Goal: Task Accomplishment & Management: Manage account settings

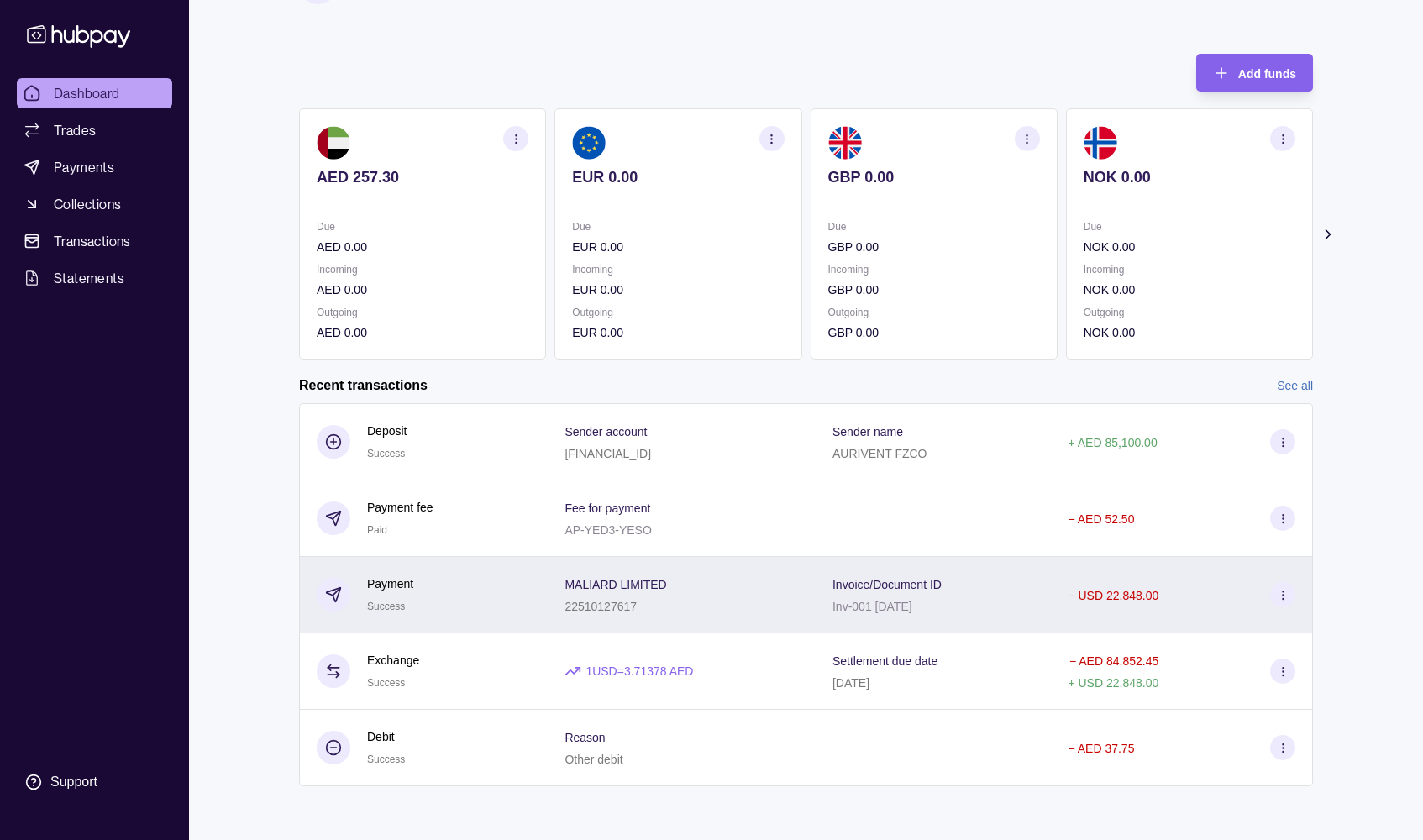
scroll to position [54, 0]
click at [1285, 590] on icon at bounding box center [1284, 595] width 12 height 12
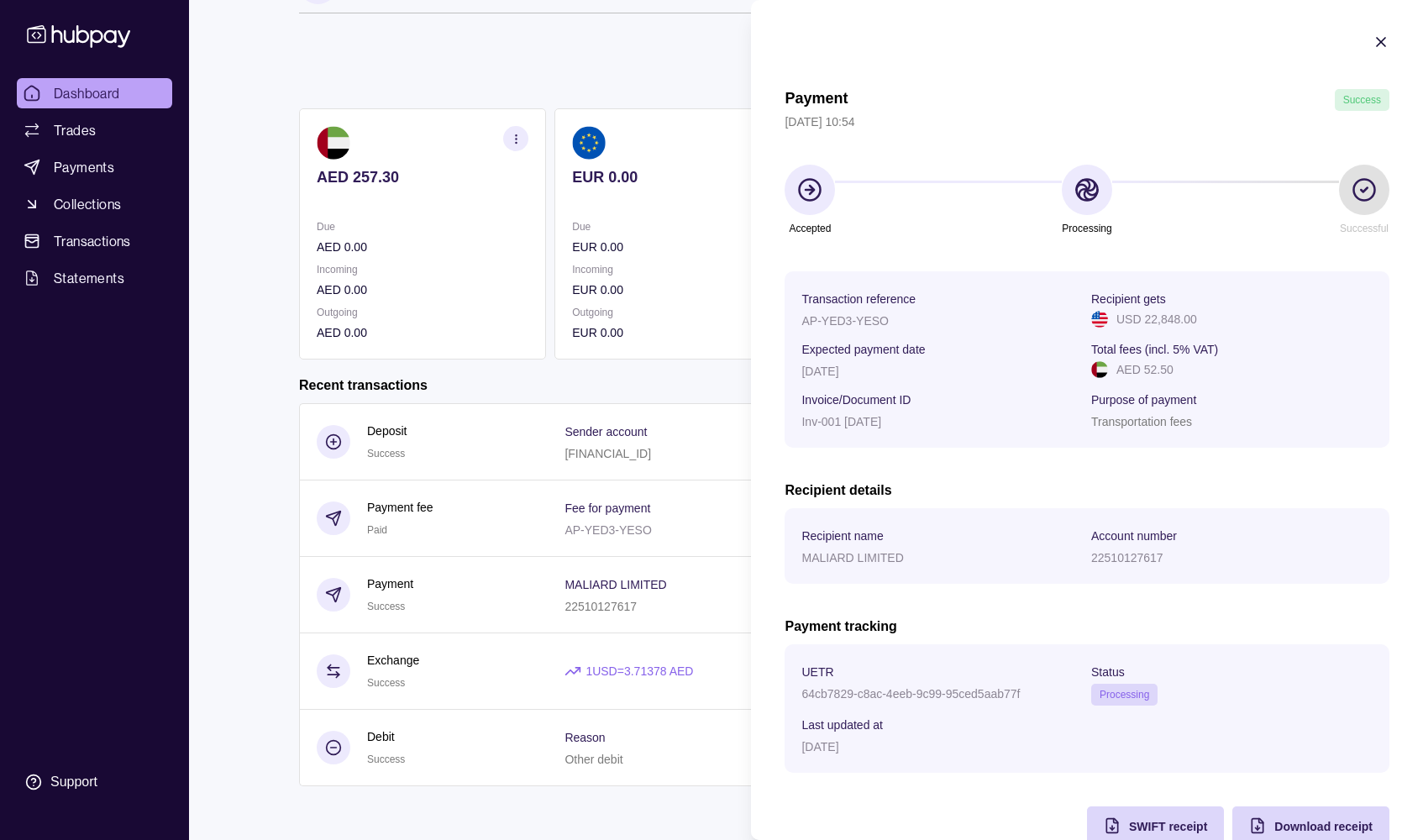
scroll to position [0, 0]
click at [1378, 35] on icon "button" at bounding box center [1381, 41] width 17 height 17
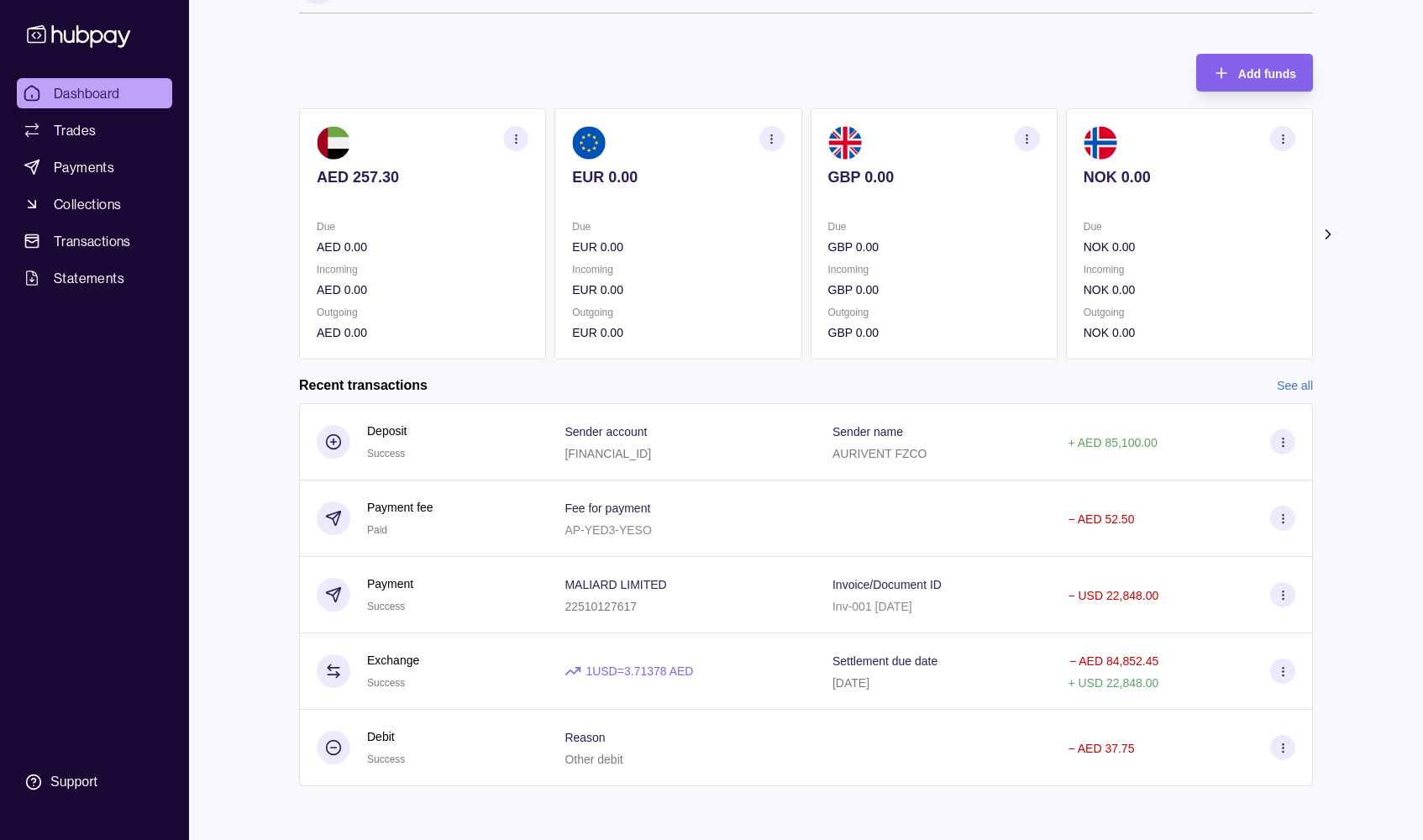
click at [827, 49] on div "Add funds AED 257.30 Due AED 0.00 Incoming AED 0.00 Outgoing AED 0.00 EUR 0.00 …" at bounding box center [806, 199] width 1014 height 323
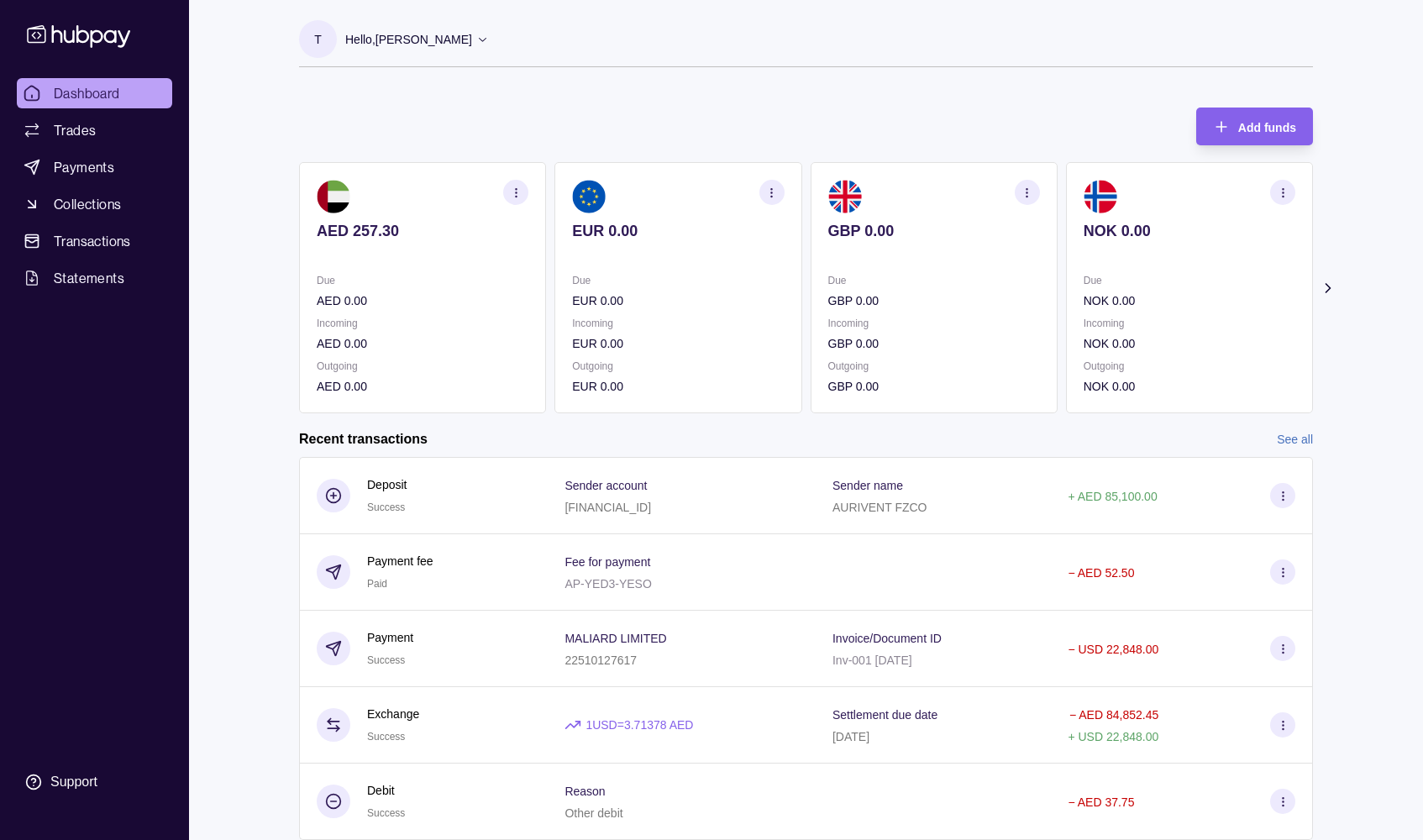
click at [480, 40] on icon at bounding box center [483, 39] width 12 height 12
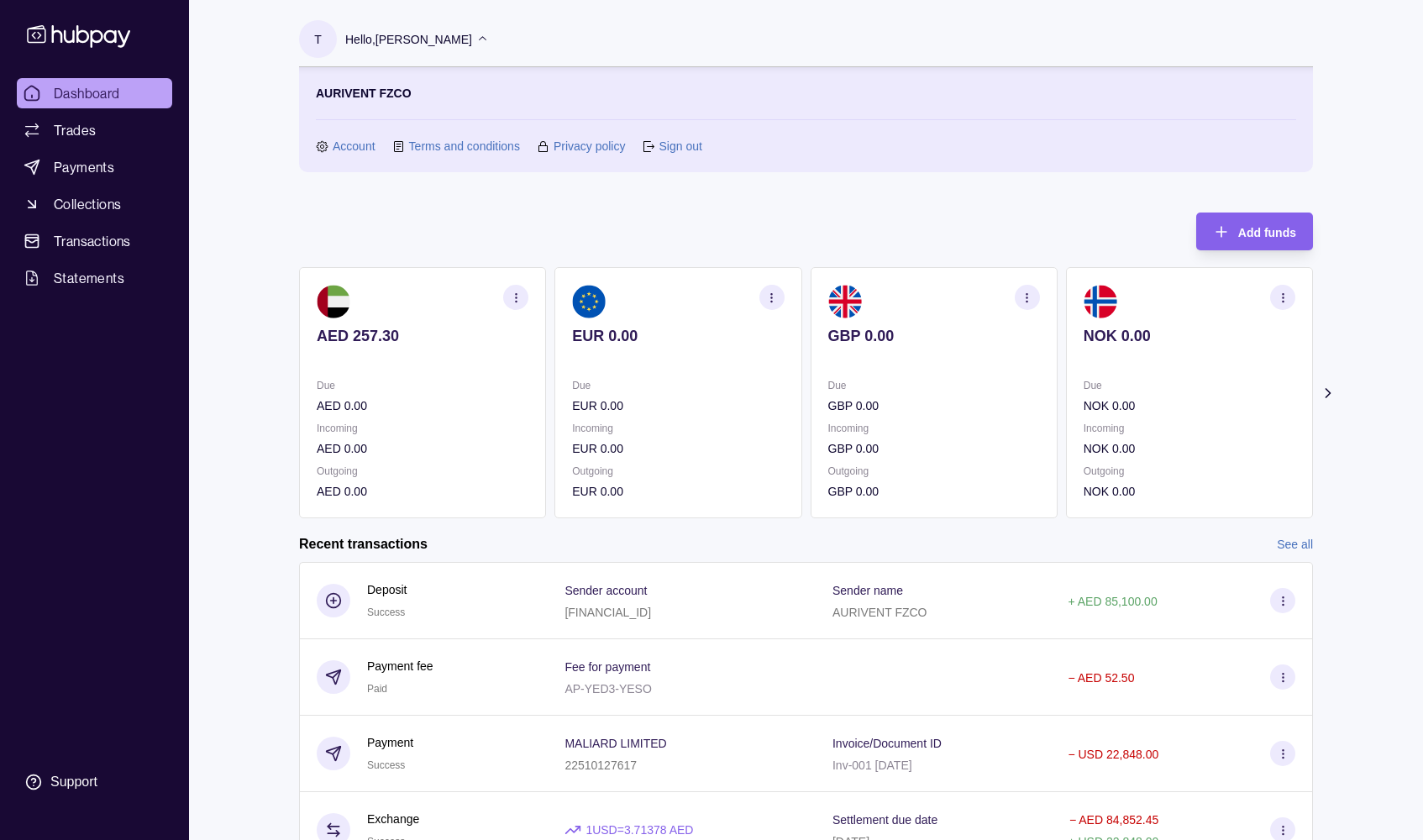
click at [218, 122] on div "Dashboard Trades Payments Collections Transactions Statements Support T Hello, …" at bounding box center [712, 499] width 1423 height 999
click at [673, 141] on link "Sign out" at bounding box center [680, 146] width 43 height 19
